Goal: Task Accomplishment & Management: Manage account settings

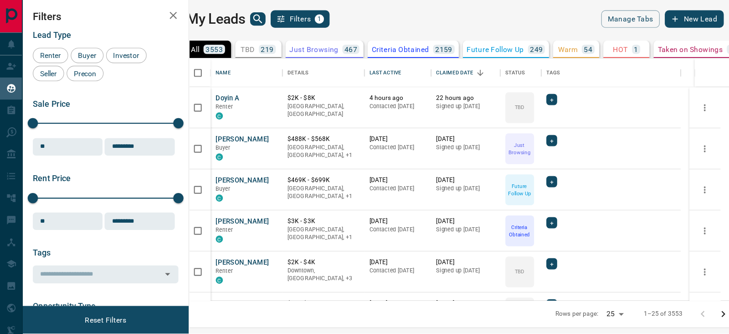
scroll to position [8, 8]
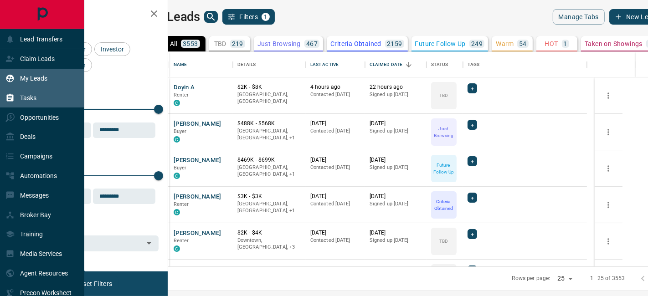
click at [42, 93] on div "Tasks" at bounding box center [42, 98] width 84 height 20
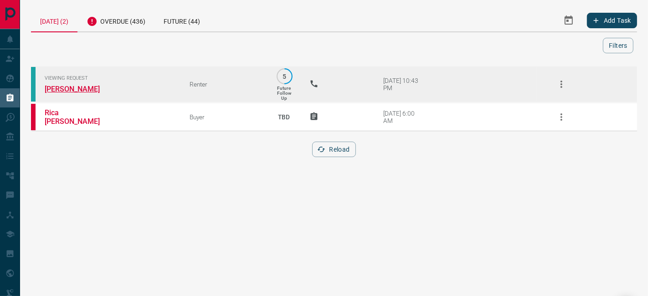
click at [73, 88] on link "[PERSON_NAME]" at bounding box center [79, 89] width 68 height 9
click at [563, 87] on icon "button" at bounding box center [562, 84] width 2 height 7
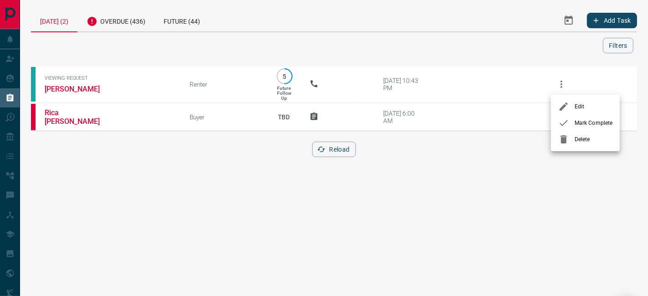
click at [571, 121] on div at bounding box center [567, 123] width 16 height 11
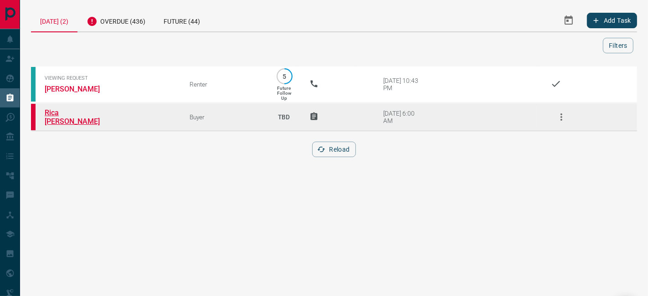
click at [65, 114] on link "Rica [PERSON_NAME]" at bounding box center [79, 117] width 68 height 17
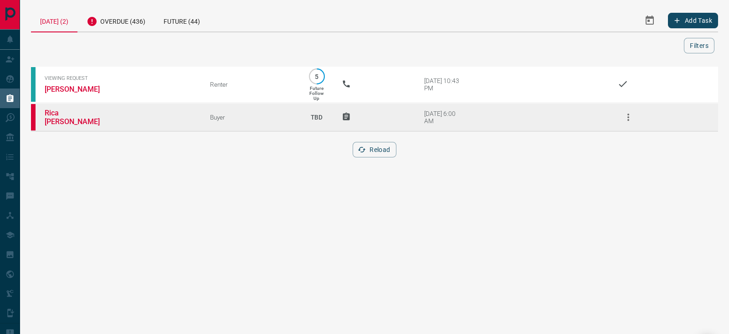
click at [631, 122] on icon "button" at bounding box center [628, 117] width 11 height 11
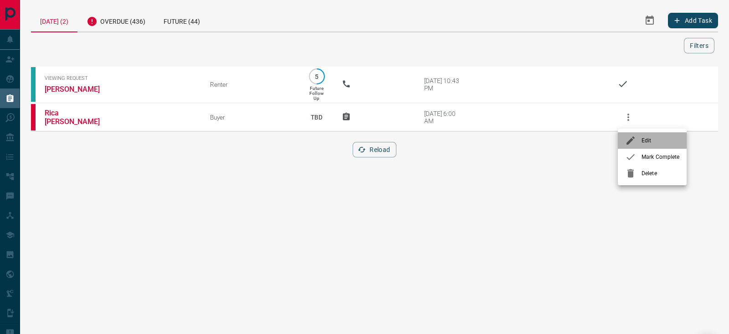
click at [647, 145] on li "Edit" at bounding box center [652, 140] width 69 height 16
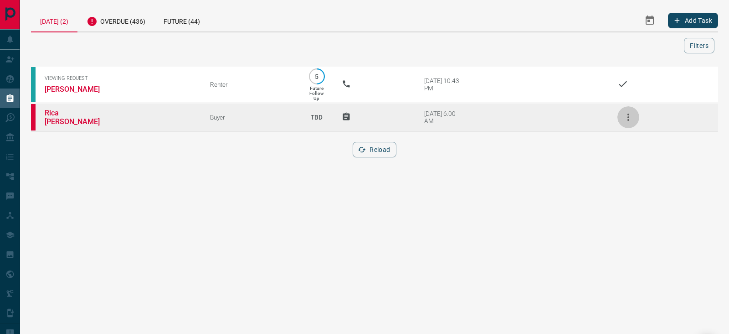
click at [630, 114] on icon "button" at bounding box center [628, 117] width 11 height 11
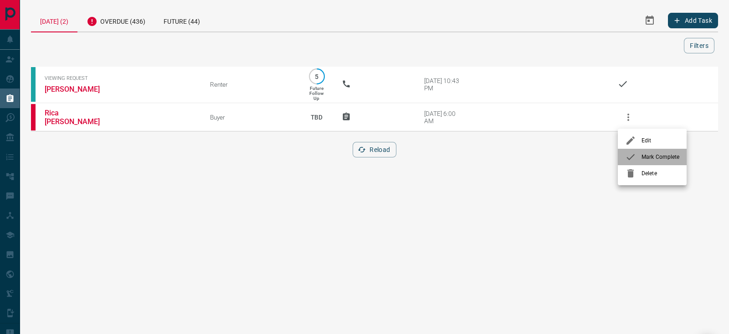
click at [648, 161] on li "Mark Complete" at bounding box center [652, 157] width 69 height 16
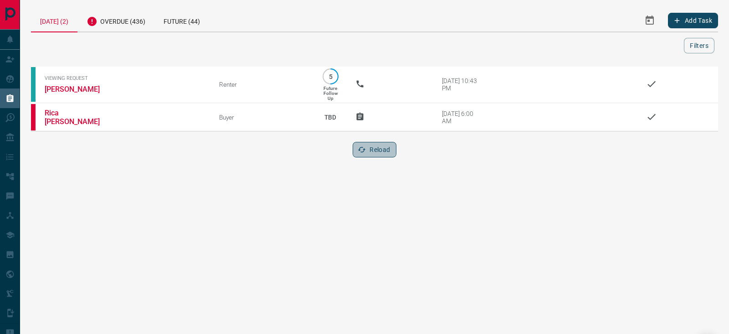
click at [385, 152] on button "Reload" at bounding box center [374, 150] width 43 height 16
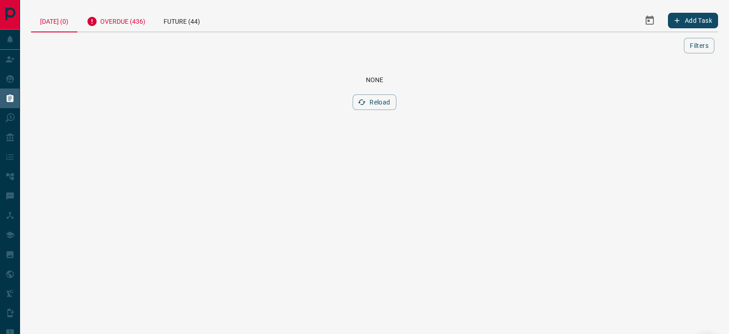
click at [118, 23] on div "Overdue (436)" at bounding box center [116, 20] width 77 height 22
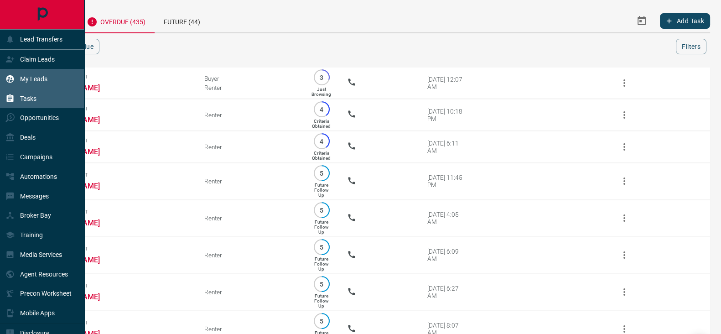
click at [18, 83] on div "My Leads" at bounding box center [26, 78] width 42 height 15
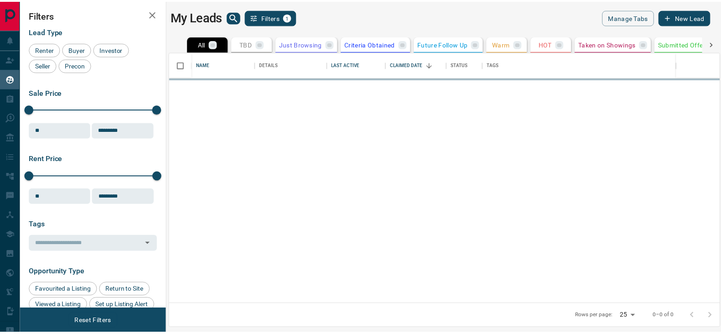
scroll to position [243, 548]
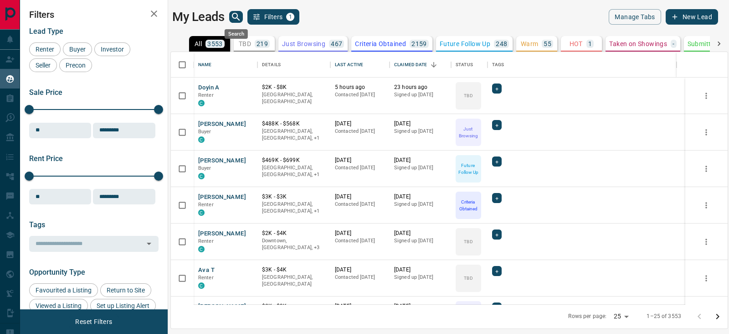
click at [233, 16] on icon "search button" at bounding box center [236, 16] width 11 height 11
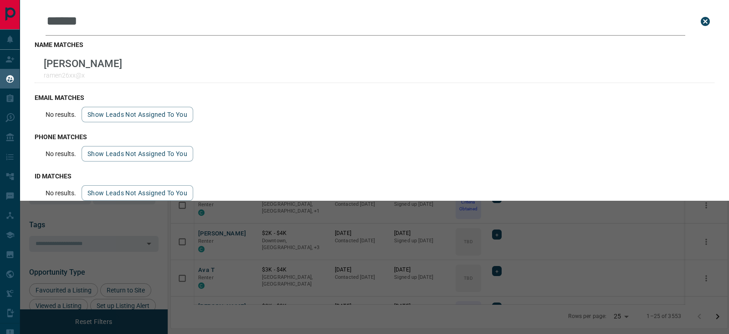
drag, startPoint x: 215, startPoint y: 24, endPoint x: 67, endPoint y: 26, distance: 147.7
click at [67, 26] on input "******" at bounding box center [366, 21] width 640 height 28
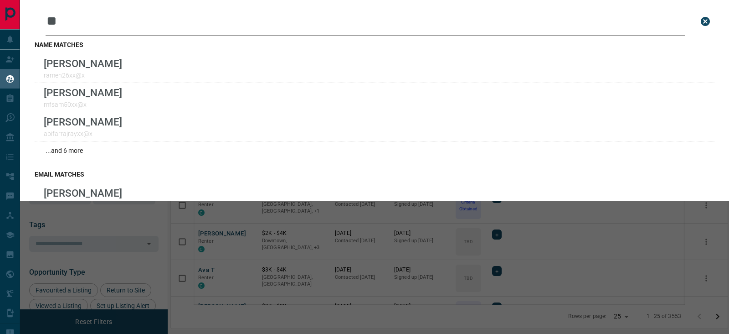
type input "*"
drag, startPoint x: 114, startPoint y: 21, endPoint x: 27, endPoint y: 15, distance: 87.4
click at [26, 15] on div "Leads Search Bar **** Search for a lead by name, email, phone, or id name match…" at bounding box center [374, 100] width 709 height 200
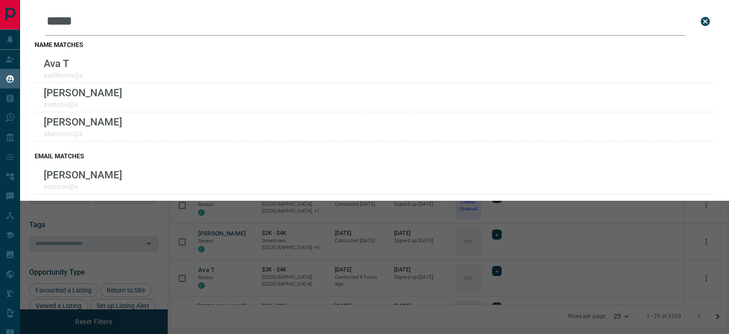
drag, startPoint x: 171, startPoint y: 24, endPoint x: 51, endPoint y: 15, distance: 120.3
click at [51, 15] on input "*****" at bounding box center [366, 21] width 640 height 28
type input "*"
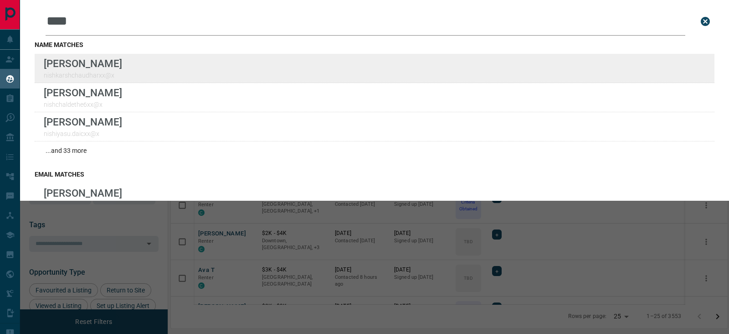
type input "****"
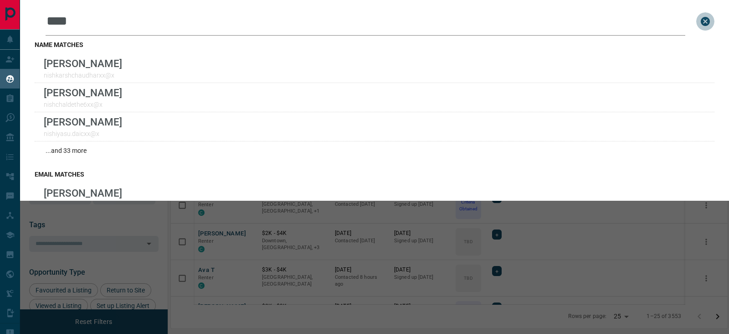
click at [648, 25] on icon "close search bar" at bounding box center [705, 21] width 9 height 9
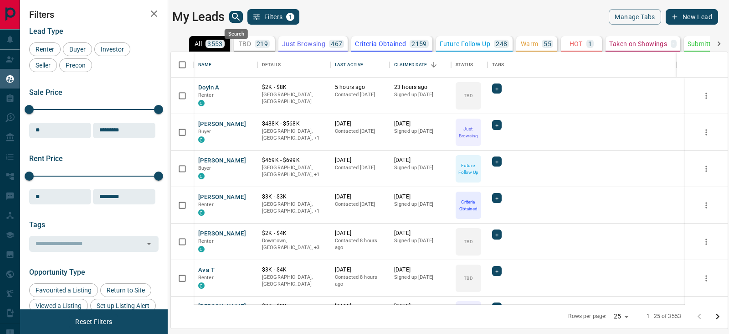
click at [236, 17] on icon "search button" at bounding box center [236, 17] width 8 height 8
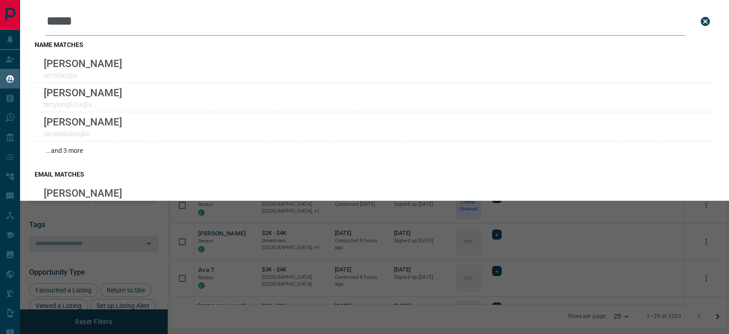
drag, startPoint x: 96, startPoint y: 22, endPoint x: 2, endPoint y: 2, distance: 95.6
click at [16, 19] on div "Lead Transfers Claim Leads My Leads Tasks Opportunities Deals Campaigns Automat…" at bounding box center [364, 161] width 729 height 322
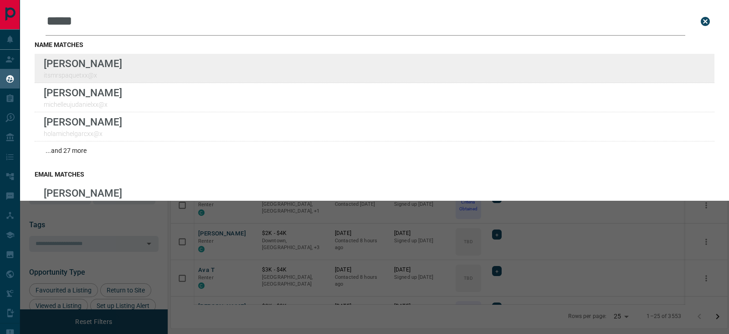
type input "*****"
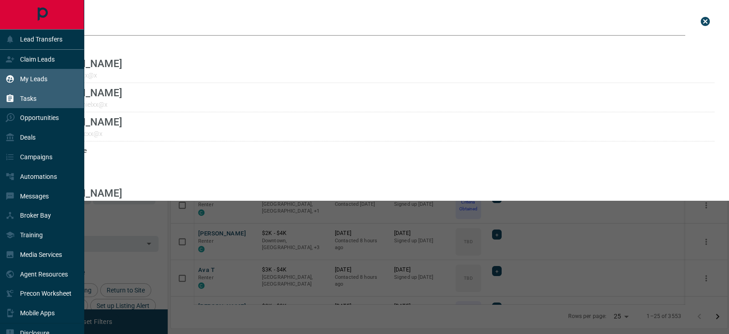
click at [31, 98] on p "Tasks" at bounding box center [28, 98] width 16 height 7
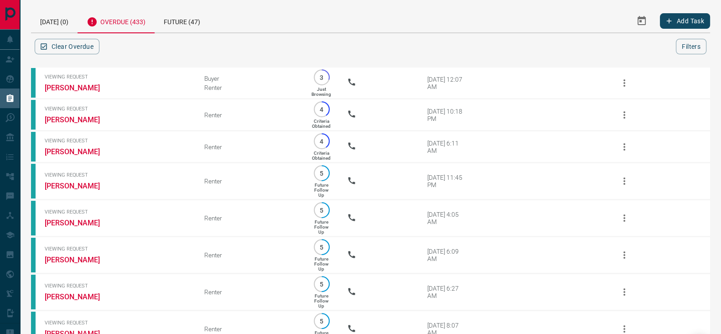
click at [643, 18] on icon "Select Date Range" at bounding box center [641, 20] width 8 height 9
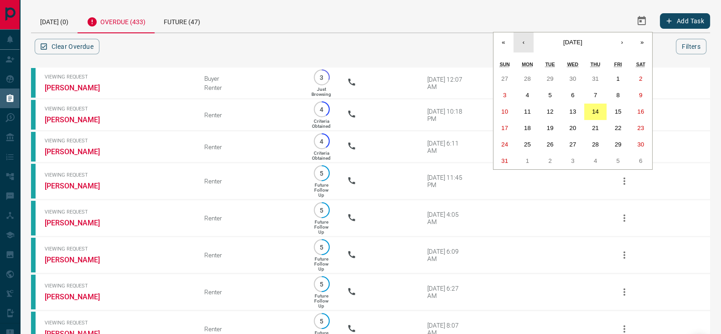
click at [529, 47] on button "‹" at bounding box center [523, 42] width 20 height 20
click at [555, 77] on button "1" at bounding box center [549, 79] width 23 height 16
click at [616, 39] on button "›" at bounding box center [622, 42] width 20 height 20
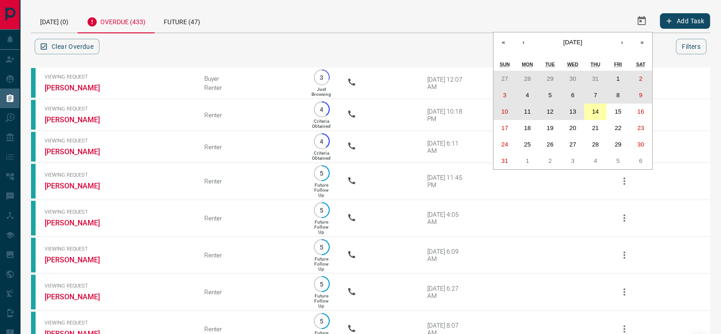
click at [596, 109] on abbr "14" at bounding box center [595, 111] width 7 height 7
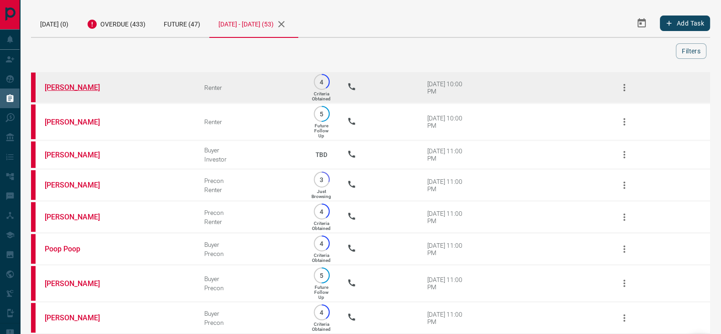
click at [75, 83] on link "[PERSON_NAME]" at bounding box center [79, 87] width 68 height 9
click at [625, 88] on icon "button" at bounding box center [624, 87] width 11 height 11
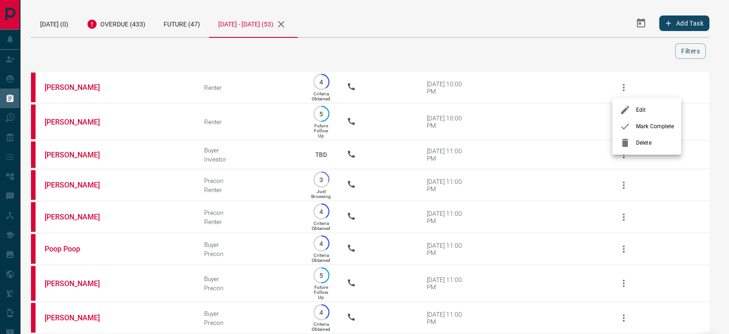
click at [642, 125] on span "Mark Complete" at bounding box center [655, 126] width 38 height 8
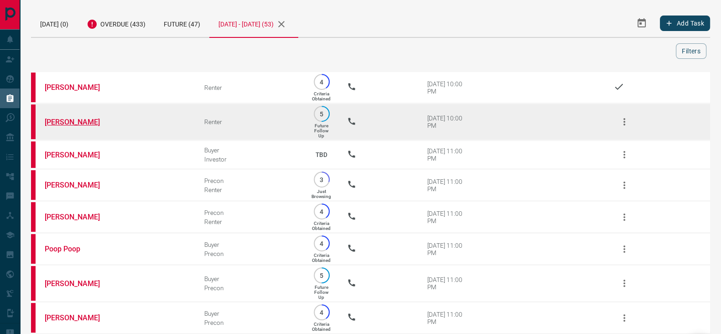
click at [64, 124] on link "[PERSON_NAME]" at bounding box center [79, 122] width 68 height 9
click at [628, 117] on icon "button" at bounding box center [624, 121] width 11 height 11
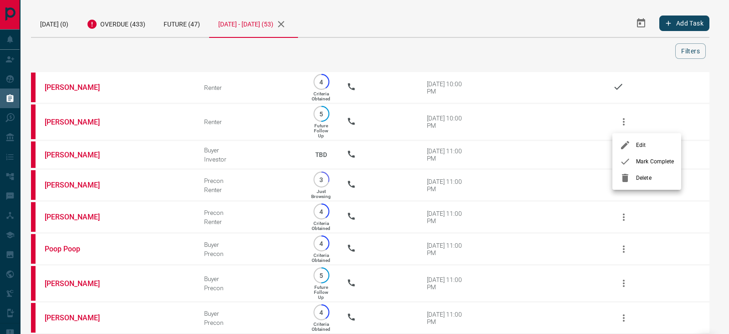
click at [648, 164] on span "Mark Complete" at bounding box center [655, 161] width 38 height 8
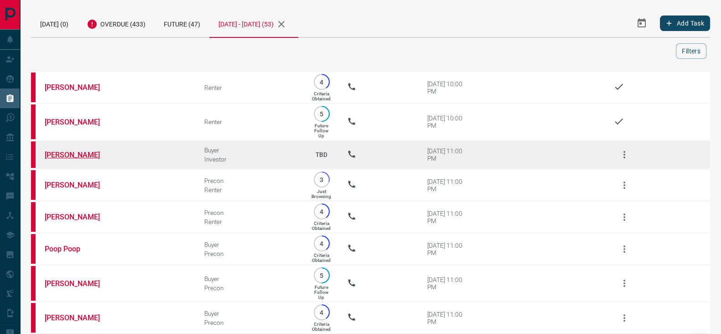
click at [71, 155] on link "[PERSON_NAME]" at bounding box center [79, 154] width 68 height 9
click at [628, 150] on icon "button" at bounding box center [624, 154] width 11 height 11
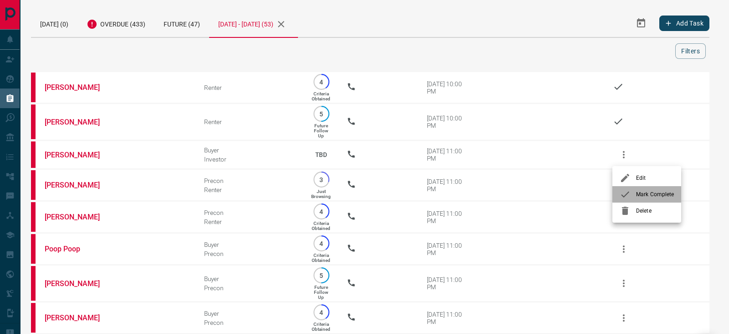
click at [642, 196] on span "Mark Complete" at bounding box center [655, 194] width 38 height 8
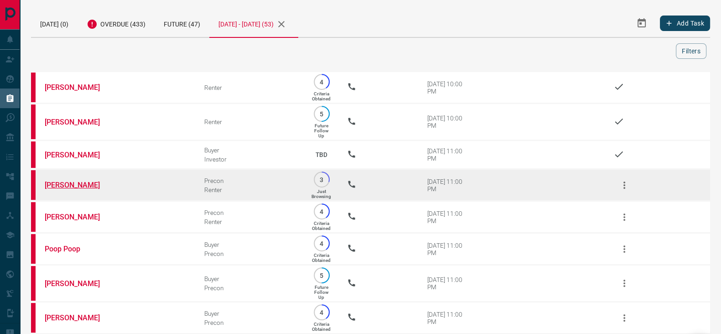
click at [73, 184] on link "[PERSON_NAME]" at bounding box center [79, 185] width 68 height 9
click at [622, 182] on icon "button" at bounding box center [624, 185] width 11 height 11
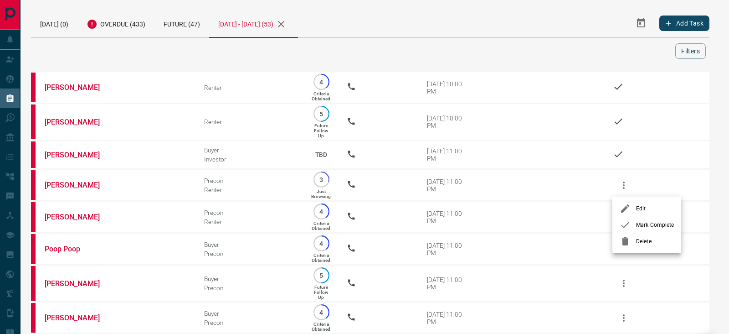
click at [644, 224] on span "Mark Complete" at bounding box center [655, 225] width 38 height 8
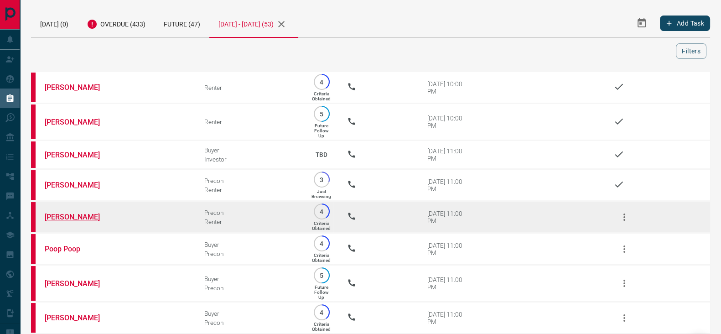
click at [54, 216] on link "[PERSON_NAME]" at bounding box center [79, 216] width 68 height 9
click at [622, 217] on icon "button" at bounding box center [624, 217] width 11 height 11
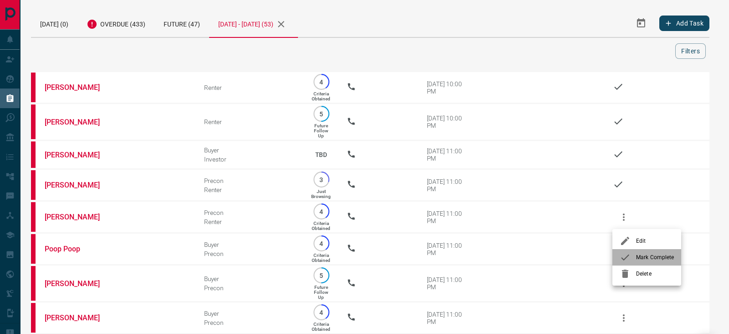
click at [642, 257] on span "Mark Complete" at bounding box center [655, 257] width 38 height 8
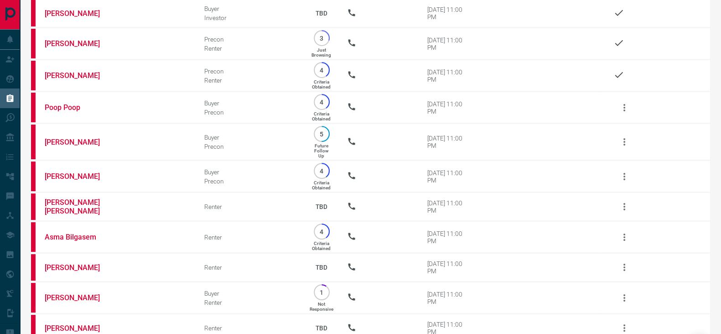
scroll to position [159, 0]
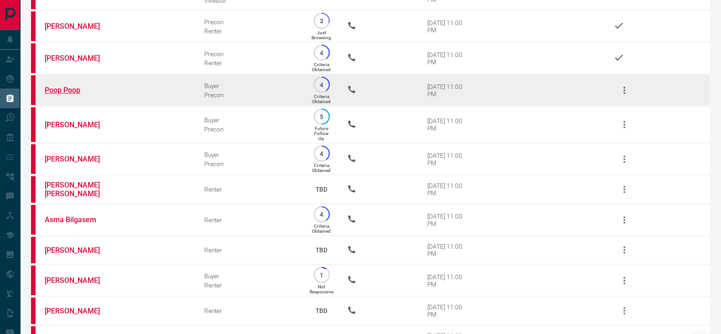
click at [55, 92] on link "Poop Poop" at bounding box center [79, 90] width 68 height 9
click at [626, 93] on icon "button" at bounding box center [624, 90] width 11 height 11
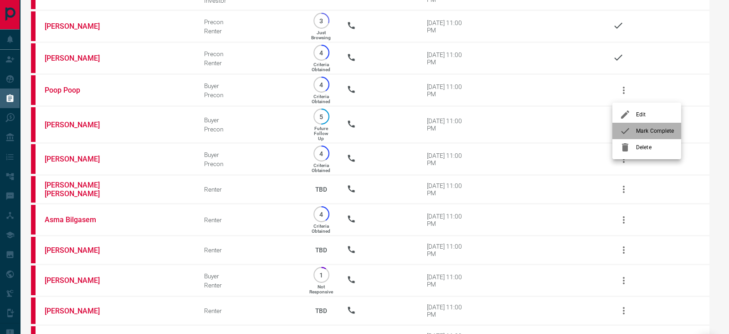
click at [648, 132] on span "Mark Complete" at bounding box center [655, 131] width 38 height 8
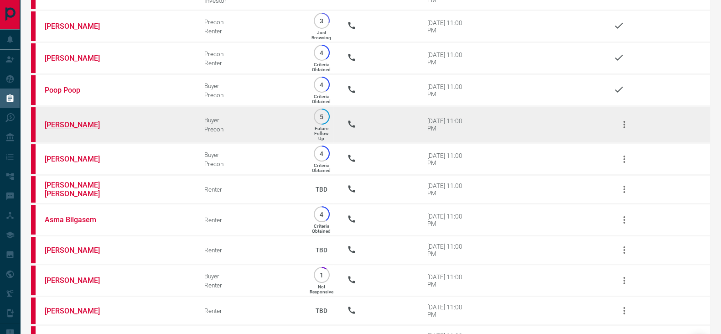
click at [72, 128] on link "[PERSON_NAME]" at bounding box center [79, 124] width 68 height 9
click at [625, 130] on icon "button" at bounding box center [624, 124] width 11 height 11
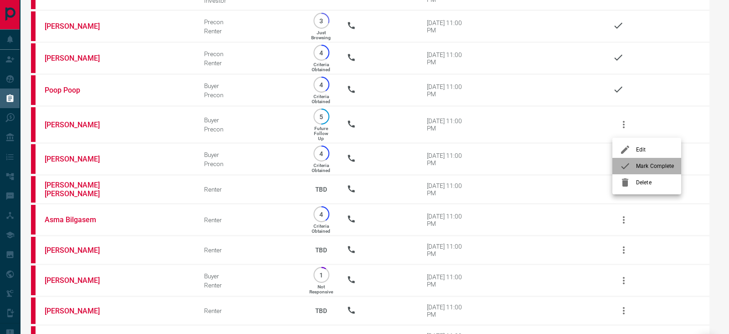
click at [647, 167] on span "Mark Complete" at bounding box center [655, 166] width 38 height 8
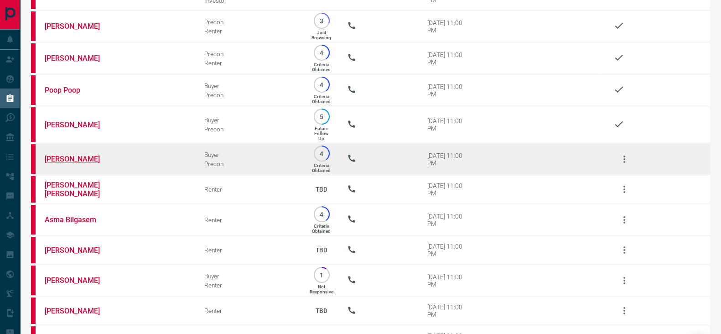
click at [56, 162] on link "[PERSON_NAME]" at bounding box center [79, 159] width 68 height 9
click at [628, 156] on icon "button" at bounding box center [624, 159] width 11 height 11
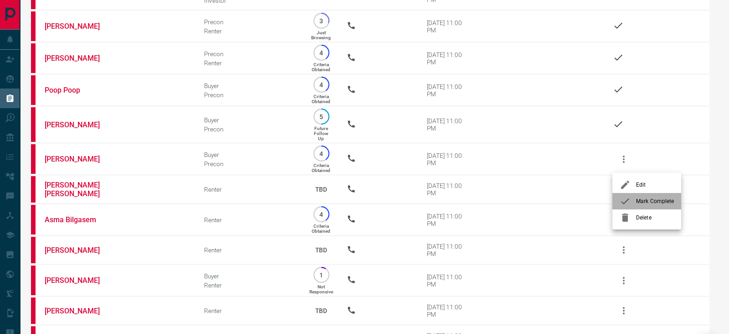
click at [648, 202] on span "Mark Complete" at bounding box center [655, 201] width 38 height 8
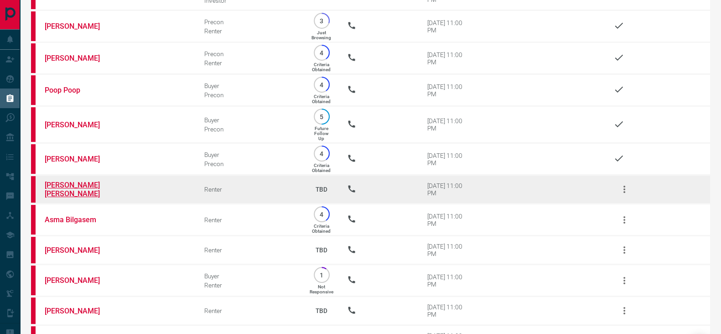
click at [74, 193] on link "[PERSON_NAME] [PERSON_NAME]" at bounding box center [79, 189] width 68 height 17
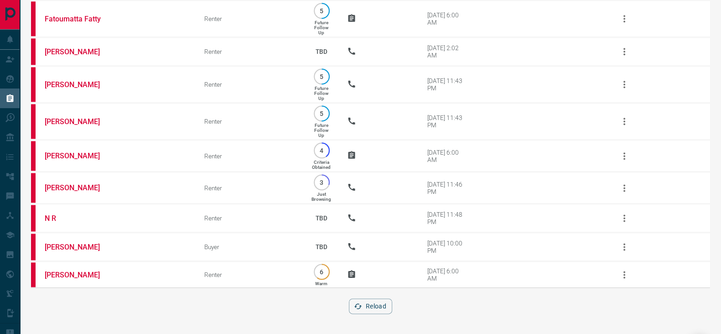
scroll to position [1473, 0]
click at [379, 296] on button "Reload" at bounding box center [370, 306] width 43 height 16
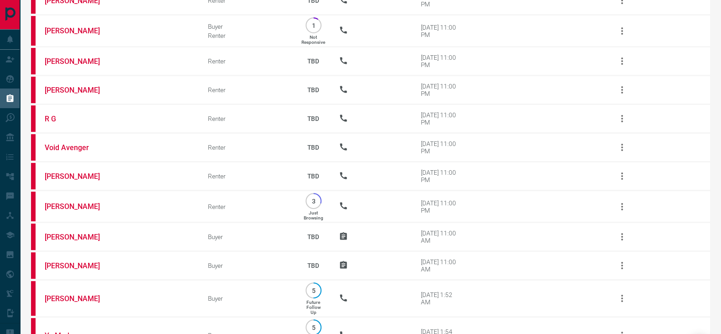
scroll to position [0, 0]
